Goal: Information Seeking & Learning: Learn about a topic

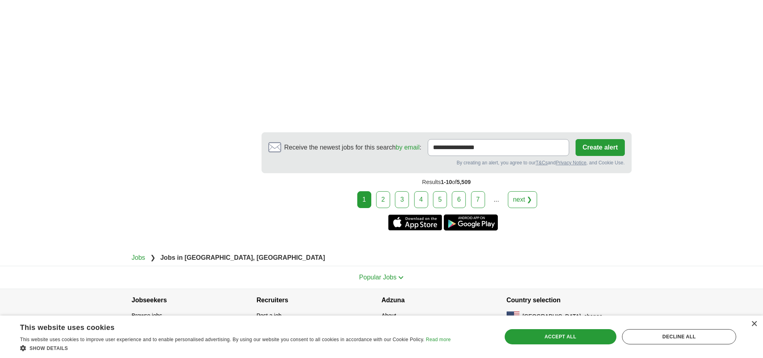
scroll to position [1404, 0]
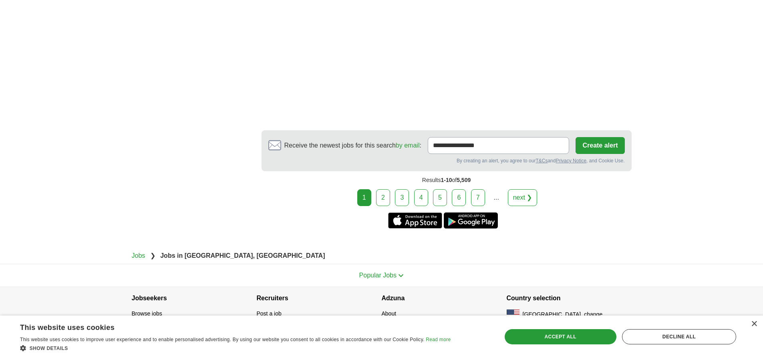
click at [379, 189] on link "2" at bounding box center [383, 197] width 14 height 17
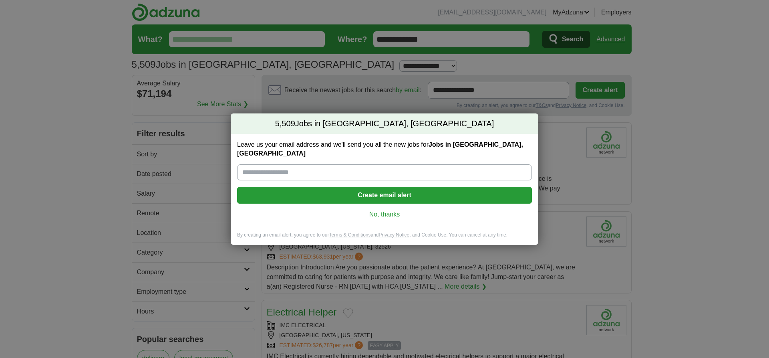
click at [370, 210] on link "No, thanks" at bounding box center [385, 214] width 282 height 9
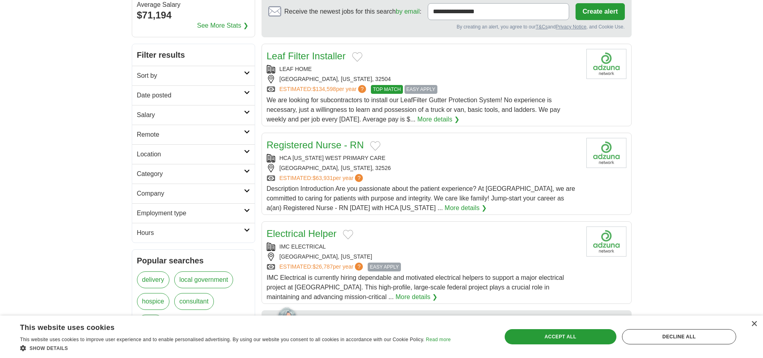
scroll to position [80, 0]
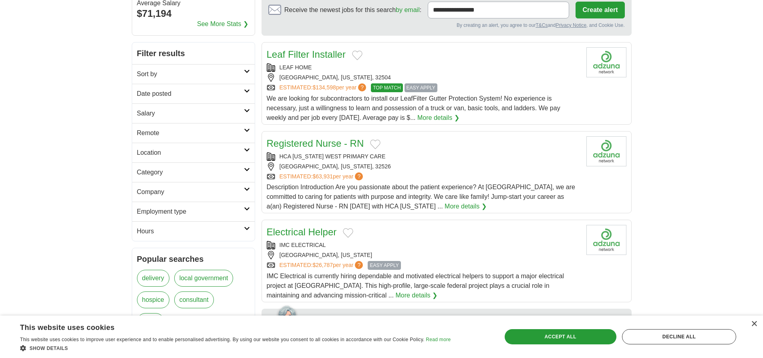
click at [294, 58] on link "Leaf Filter Installer" at bounding box center [306, 54] width 79 height 11
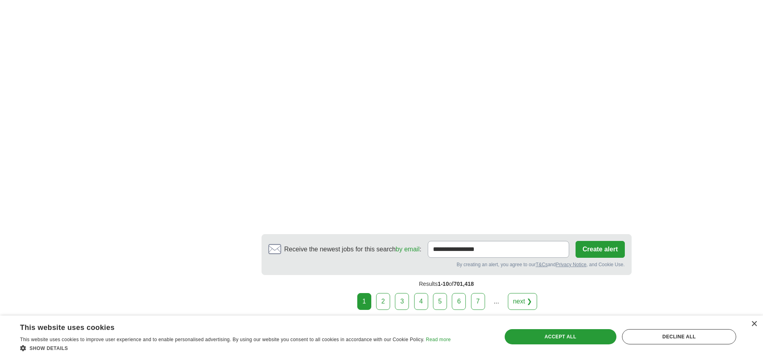
scroll to position [1522, 0]
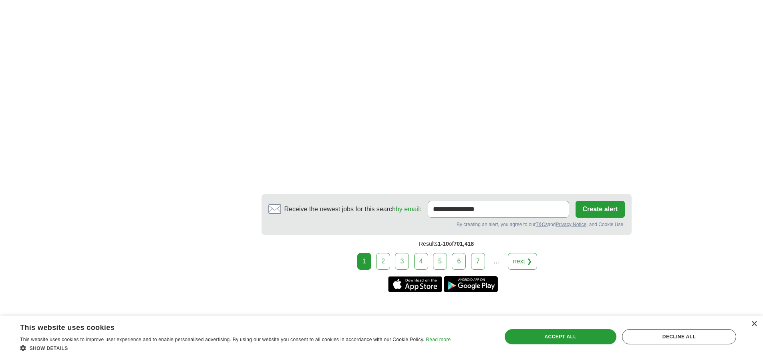
click at [386, 253] on link "2" at bounding box center [383, 261] width 14 height 17
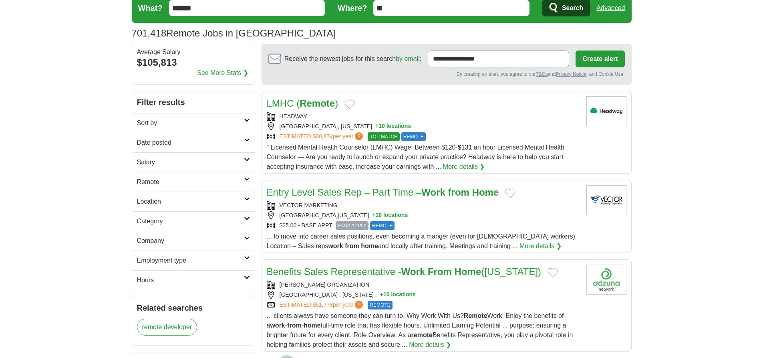
scroll to position [80, 0]
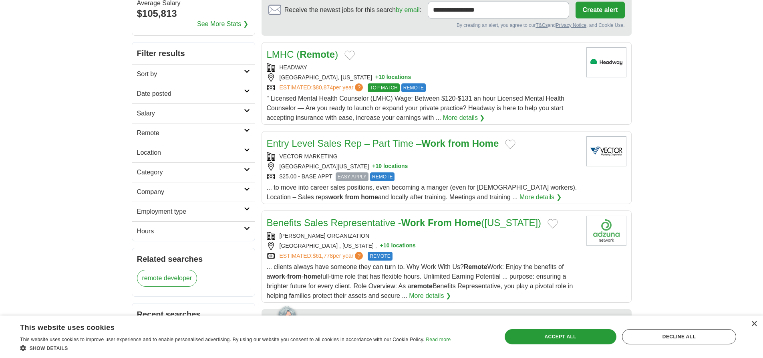
click at [520, 194] on link "More details ❯" at bounding box center [541, 197] width 42 height 10
